Goal: Task Accomplishment & Management: Manage account settings

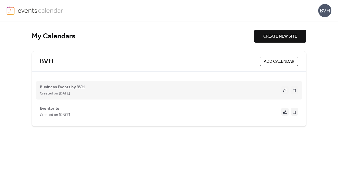
click at [68, 87] on span "Business Events by BVH" at bounding box center [62, 87] width 45 height 6
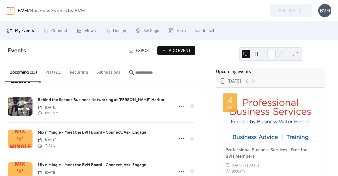
scroll to position [59, 0]
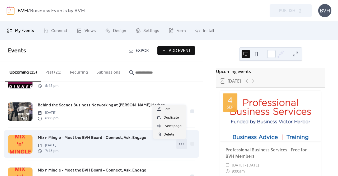
click at [178, 144] on icon at bounding box center [181, 143] width 8 height 8
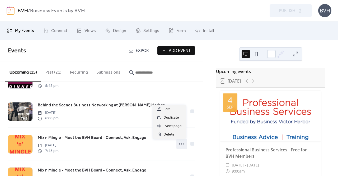
click at [211, 123] on div "Upcoming events 29 [DATE] [DATE] Professional Business Services - Free for BVH …" at bounding box center [270, 108] width 135 height 136
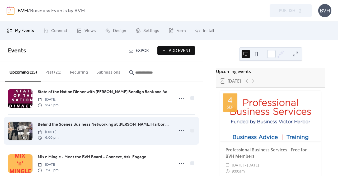
scroll to position [40, 0]
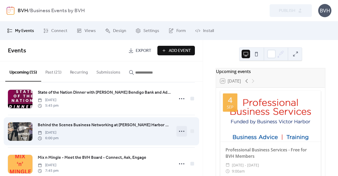
click at [181, 131] on circle at bounding box center [181, 130] width 1 height 1
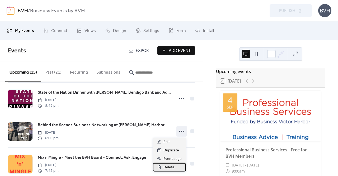
click at [167, 167] on span "Delete" at bounding box center [168, 167] width 11 height 6
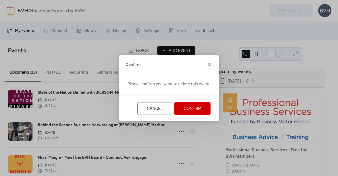
click at [188, 110] on span "Confirm" at bounding box center [193, 108] width 18 height 6
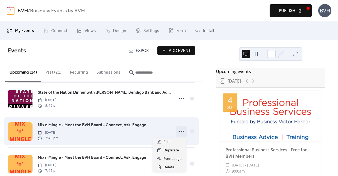
click at [177, 131] on icon at bounding box center [181, 131] width 8 height 8
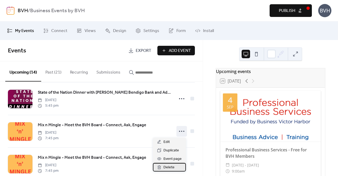
click at [168, 167] on span "Delete" at bounding box center [168, 167] width 11 height 6
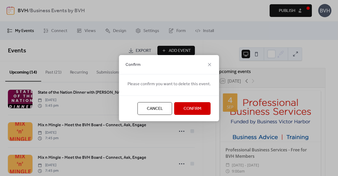
click at [185, 109] on span "Confirm" at bounding box center [193, 108] width 18 height 6
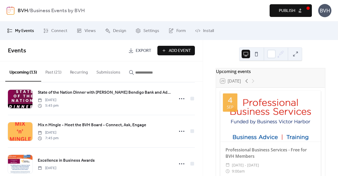
click at [283, 9] on span "Publish" at bounding box center [287, 11] width 16 height 6
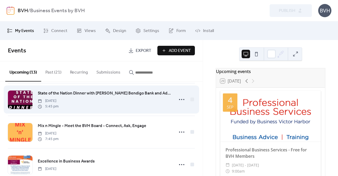
scroll to position [0, 0]
